Goal: Information Seeking & Learning: Learn about a topic

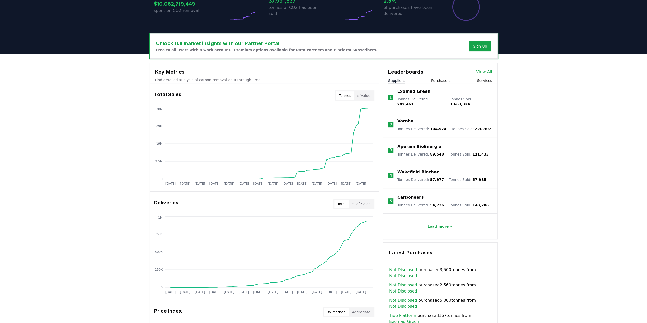
scroll to position [127, 0]
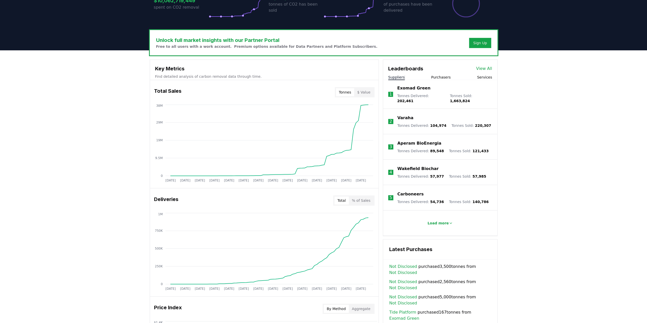
click at [492, 76] on div "Suppliers Purchasers Services" at bounding box center [440, 77] width 114 height 5
click at [485, 76] on button "Services" at bounding box center [484, 77] width 15 height 5
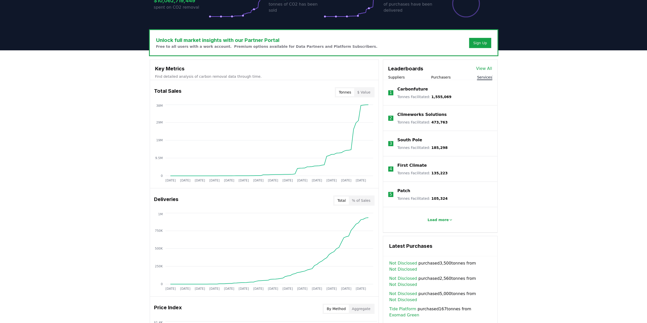
click at [446, 76] on button "Purchasers" at bounding box center [441, 77] width 20 height 5
click at [443, 220] on p "Load more" at bounding box center [437, 219] width 21 height 5
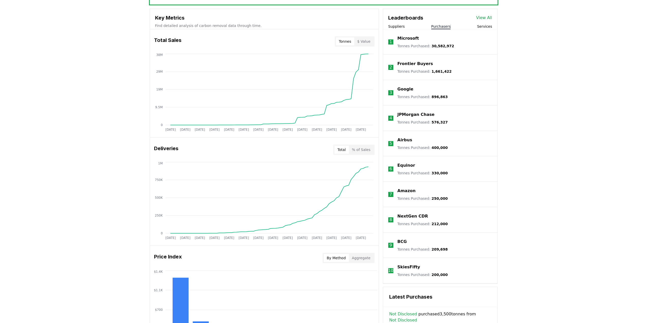
scroll to position [102, 0]
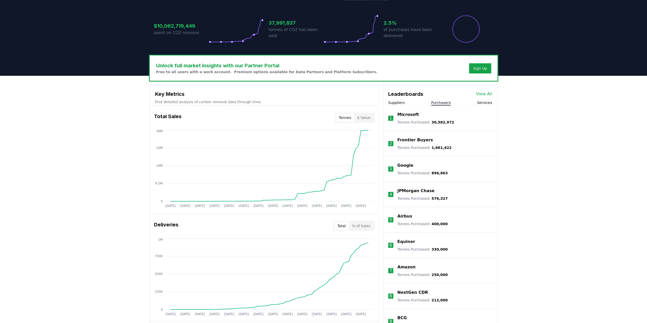
click at [397, 103] on button "Suppliers" at bounding box center [396, 102] width 17 height 5
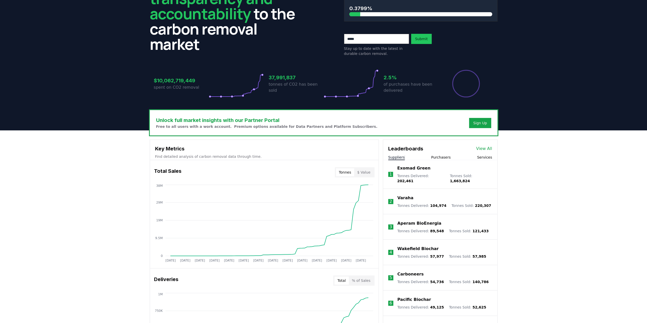
scroll to position [0, 0]
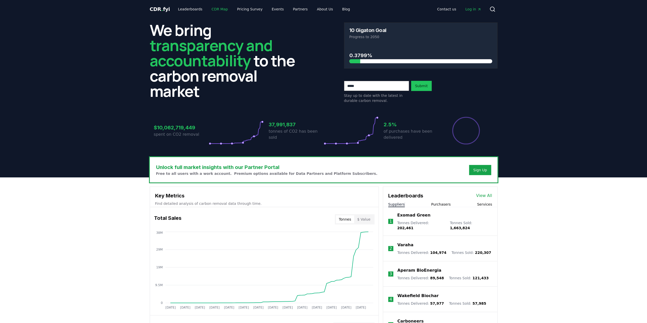
click at [218, 10] on link "CDR Map" at bounding box center [219, 9] width 24 height 9
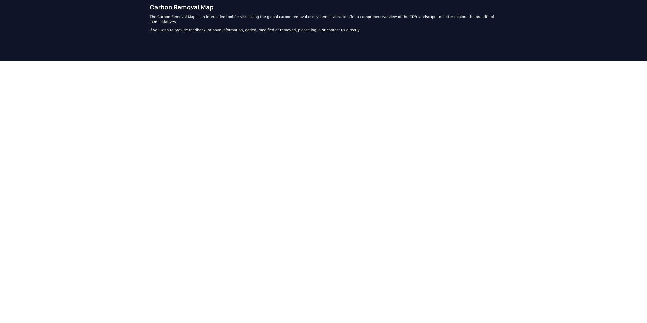
scroll to position [4, 0]
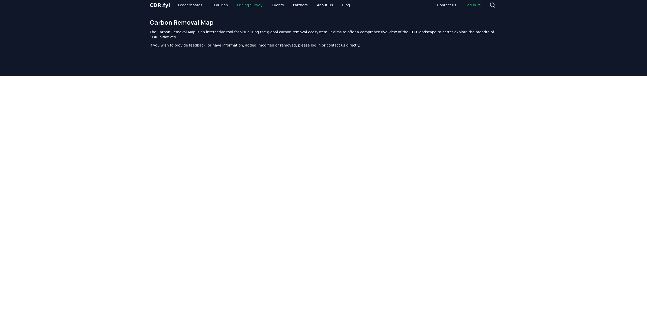
click at [245, 2] on link "Pricing Survey" at bounding box center [250, 5] width 34 height 9
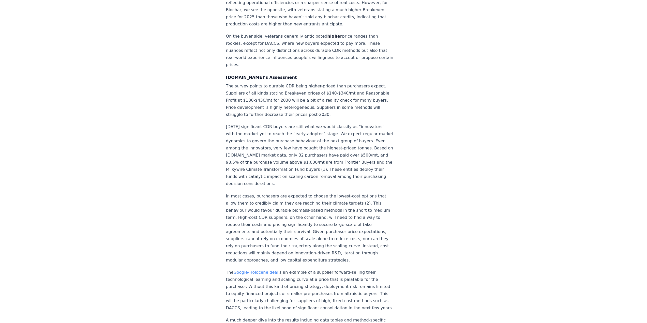
scroll to position [843, 0]
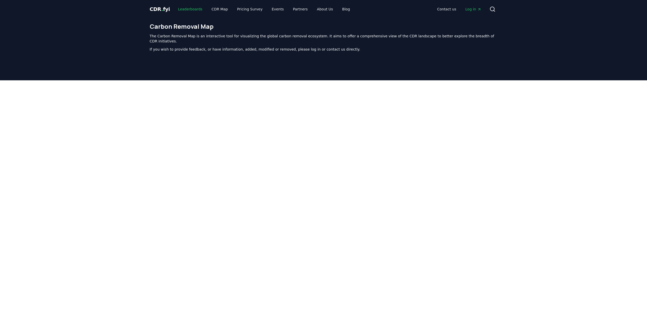
click at [191, 8] on link "Leaderboards" at bounding box center [190, 9] width 33 height 9
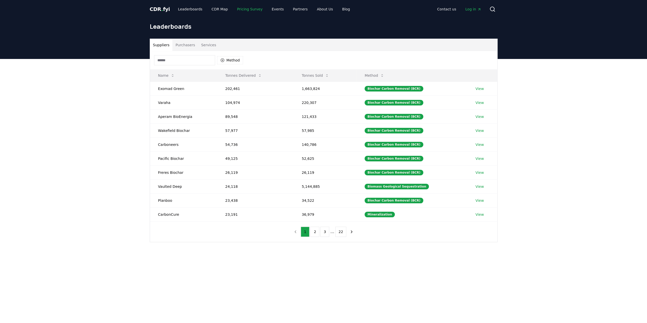
click at [252, 8] on link "Pricing Survey" at bounding box center [250, 9] width 34 height 9
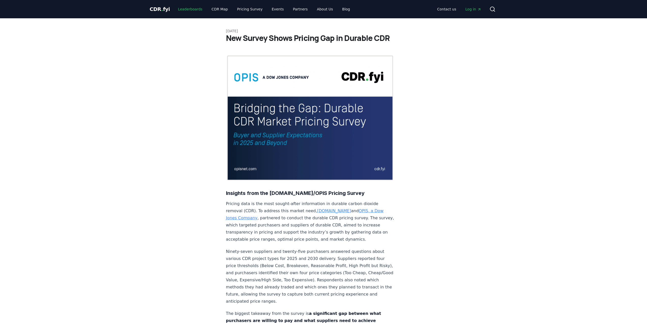
click at [179, 8] on link "Leaderboards" at bounding box center [190, 9] width 33 height 9
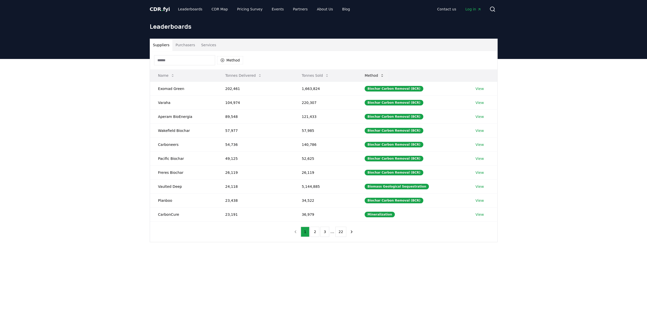
click at [379, 73] on button "Method" at bounding box center [374, 75] width 28 height 10
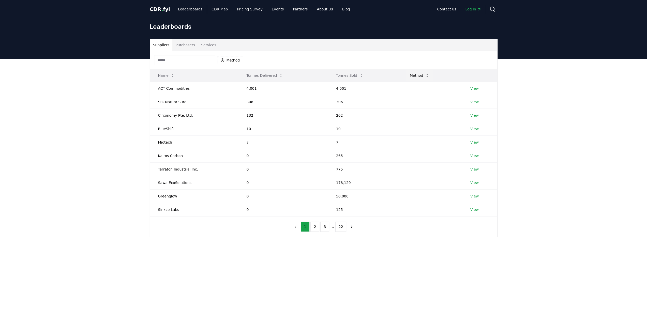
click at [415, 75] on button "Method" at bounding box center [420, 75] width 28 height 10
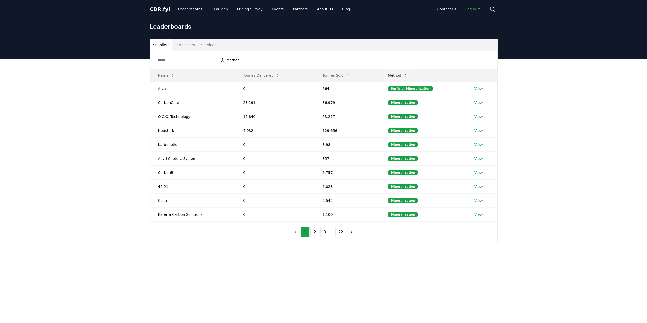
click at [396, 76] on button "Method" at bounding box center [398, 75] width 28 height 10
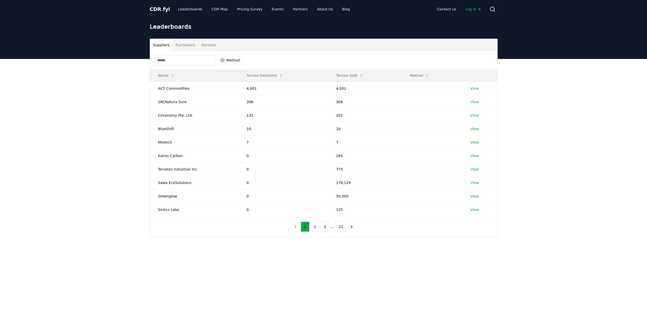
click at [417, 74] on button "Method" at bounding box center [420, 75] width 28 height 10
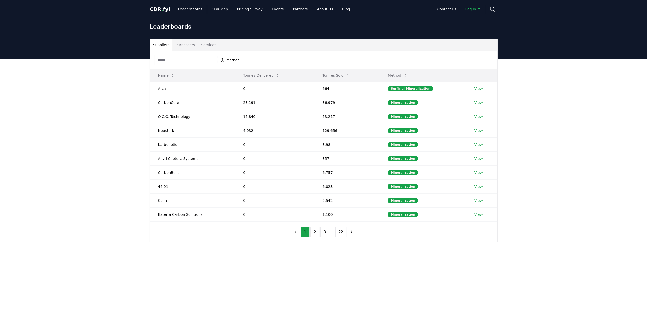
click at [331, 75] on button "Tonnes Sold" at bounding box center [335, 75] width 35 height 10
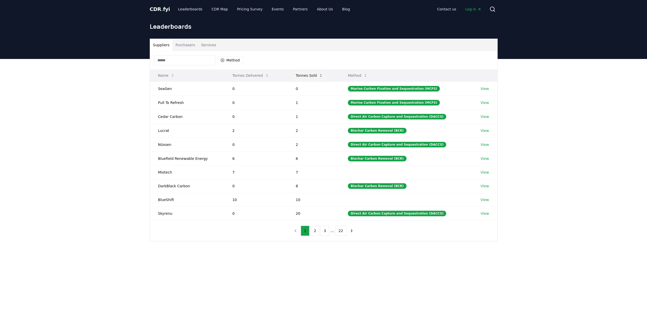
click at [315, 74] on button "Tonnes Sold" at bounding box center [309, 75] width 35 height 10
